Goal: Information Seeking & Learning: Learn about a topic

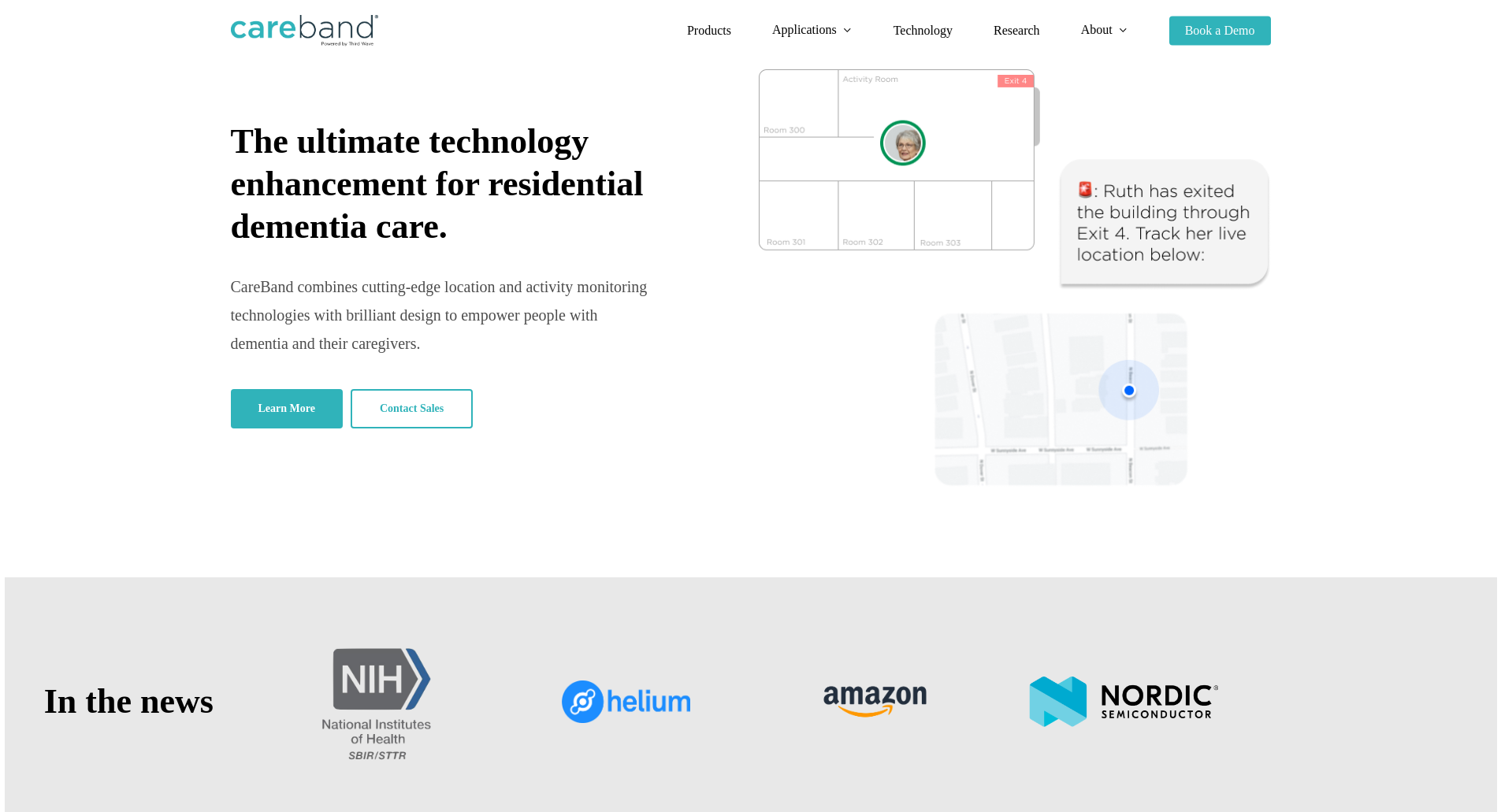
scroll to position [118, 0]
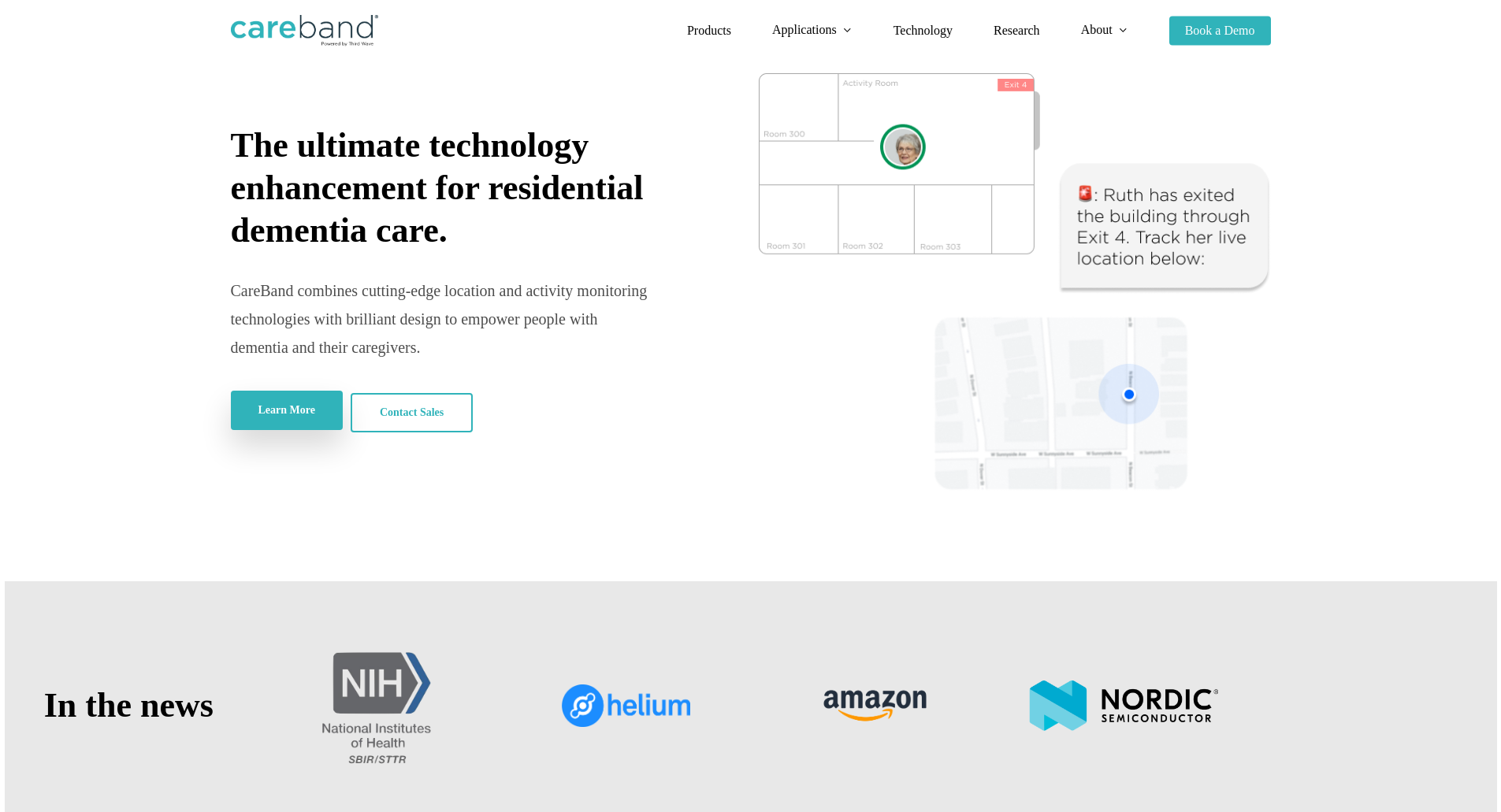
click at [249, 408] on link "Learn More" at bounding box center [286, 410] width 112 height 40
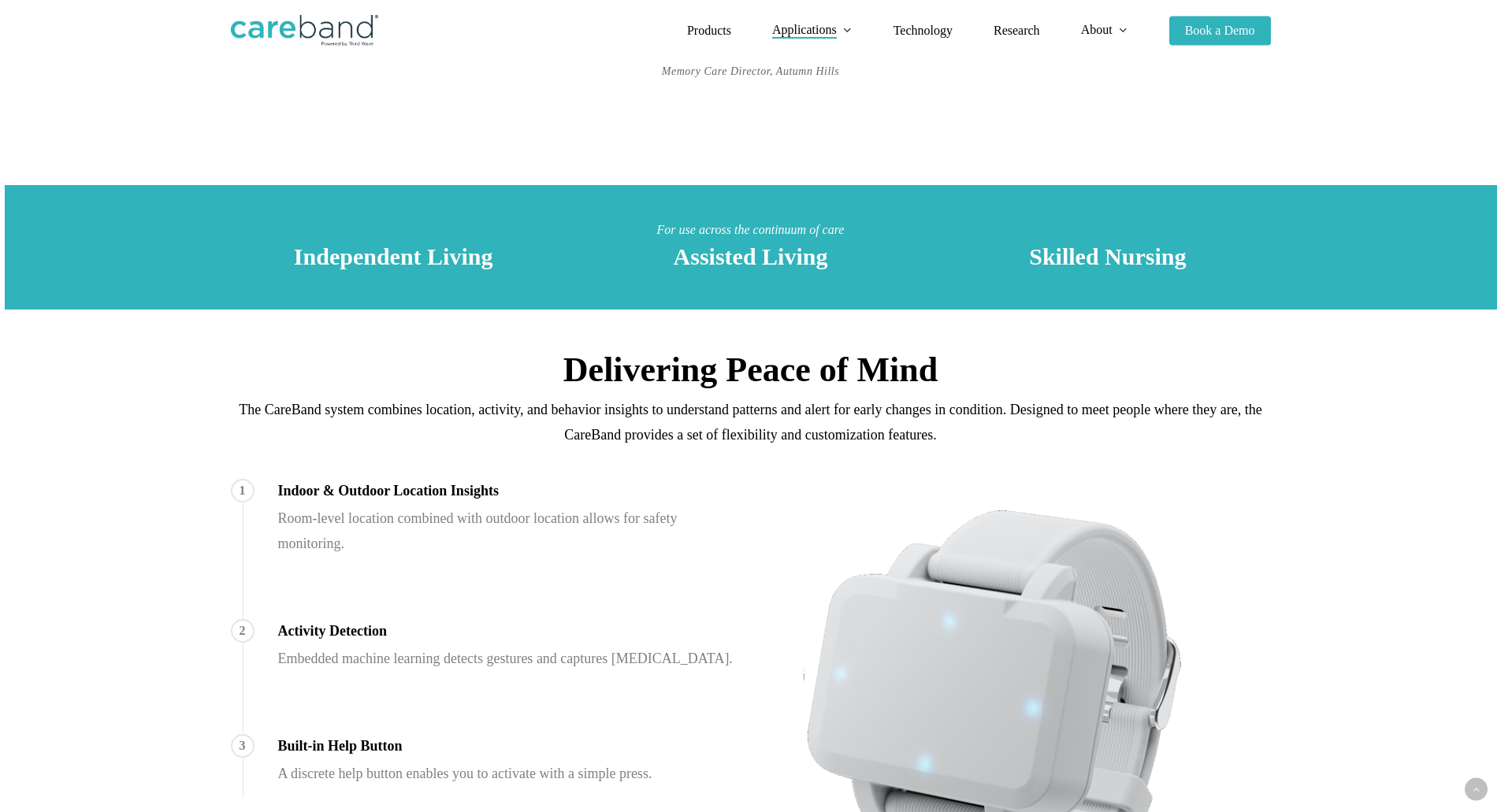
scroll to position [594, 0]
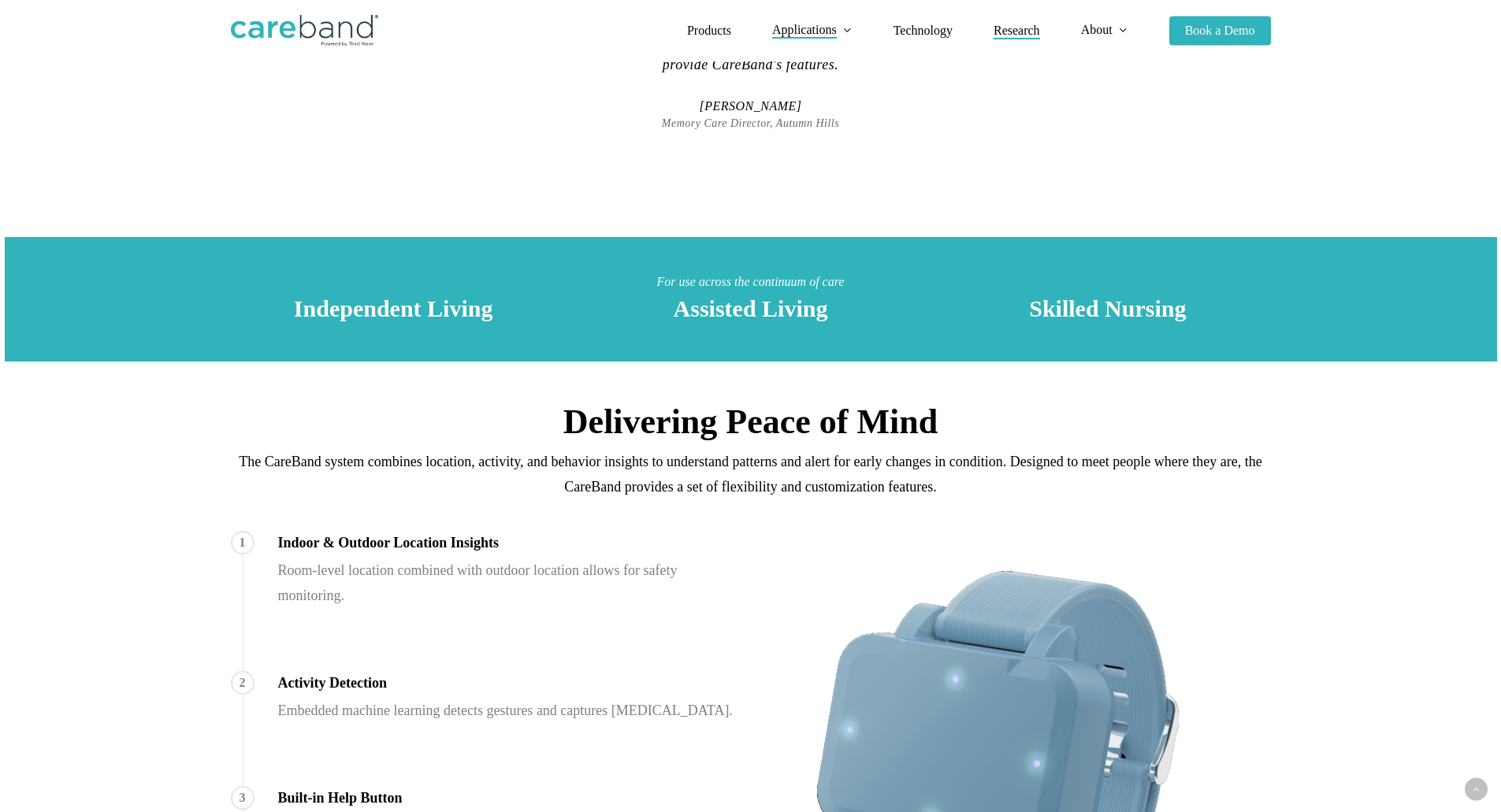
click at [1017, 36] on span "Research" at bounding box center [1016, 30] width 46 height 14
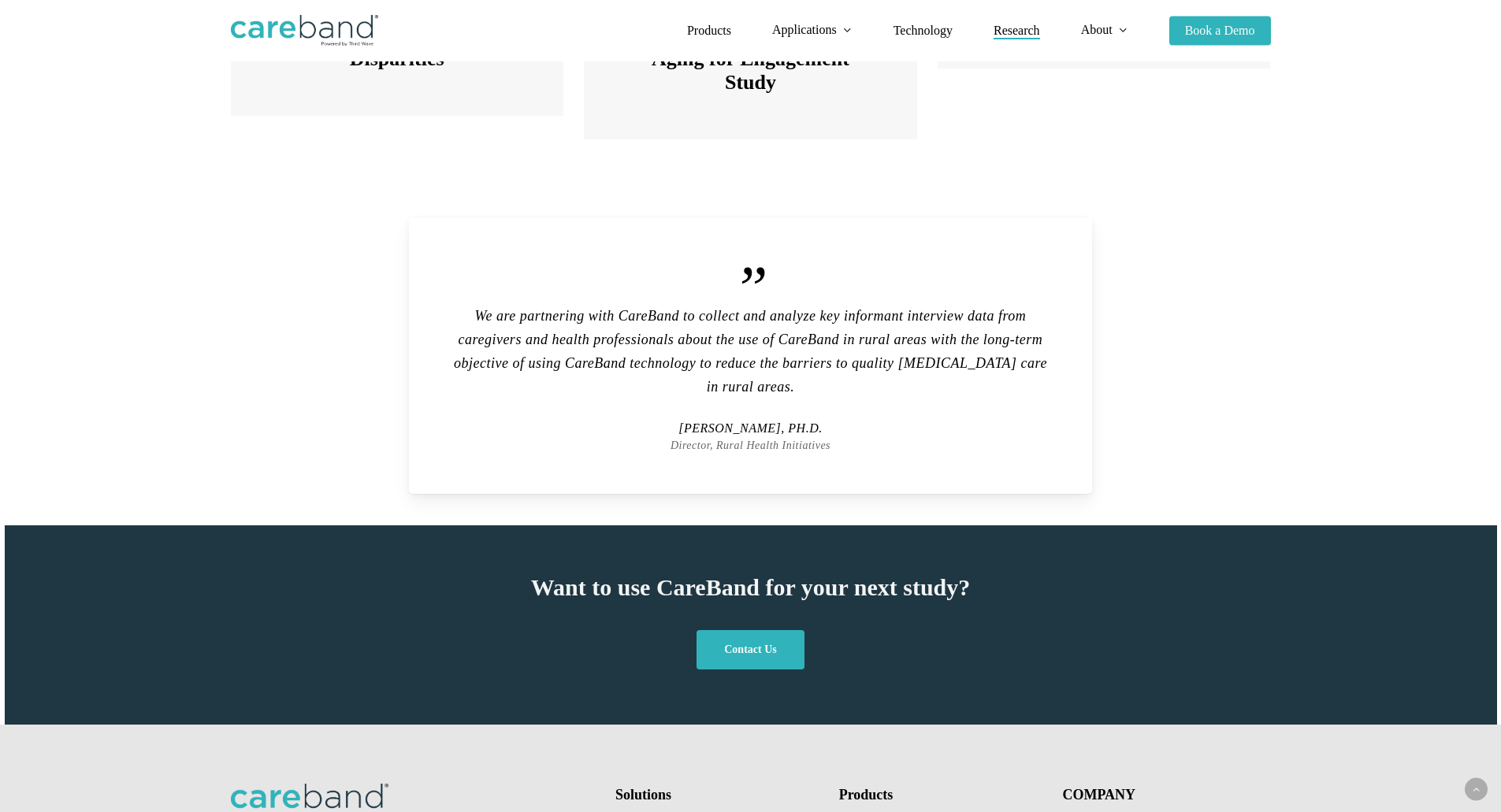
scroll to position [3957, 0]
